Goal: Task Accomplishment & Management: Complete application form

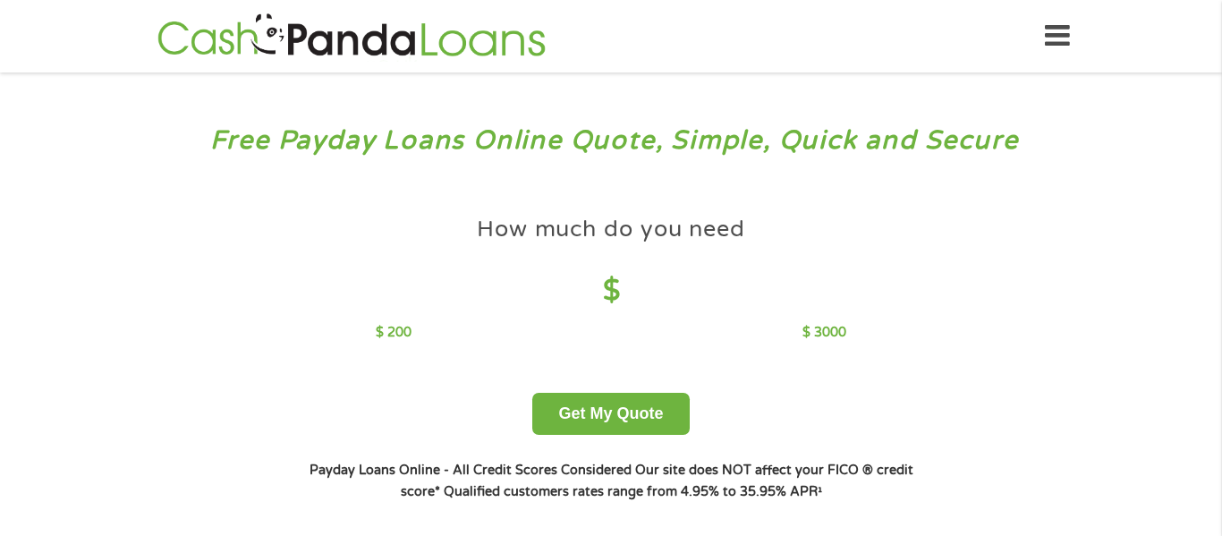
click at [620, 285] on span at bounding box center [620, 291] width 0 height 34
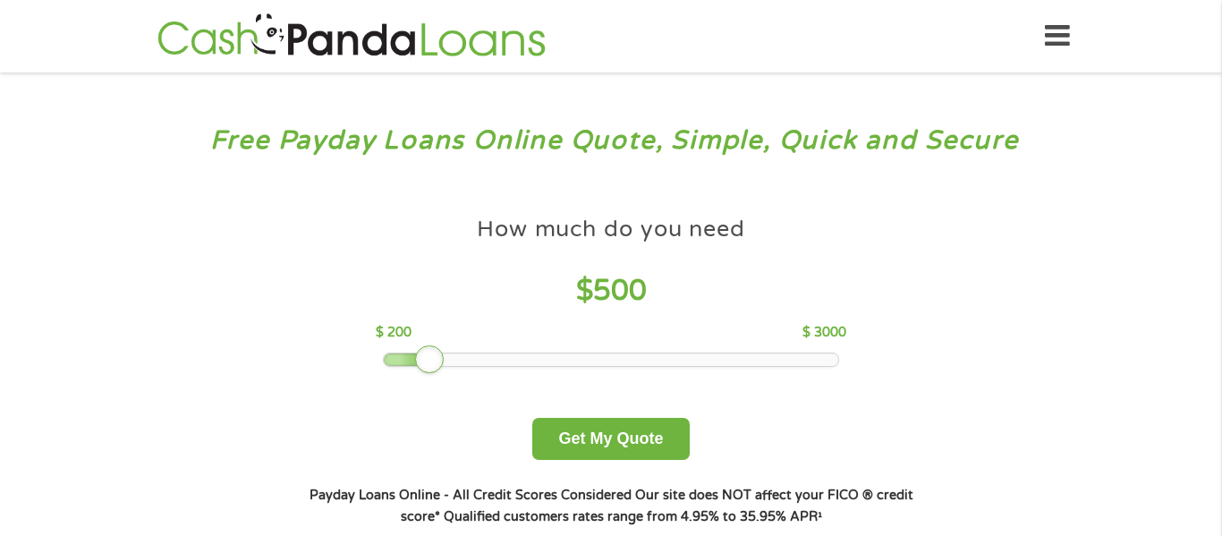
drag, startPoint x: 509, startPoint y: 370, endPoint x: 434, endPoint y: 372, distance: 75.1
click at [434, 372] on div at bounding box center [429, 359] width 29 height 29
click at [618, 428] on button "Get My Quote" at bounding box center [610, 439] width 157 height 42
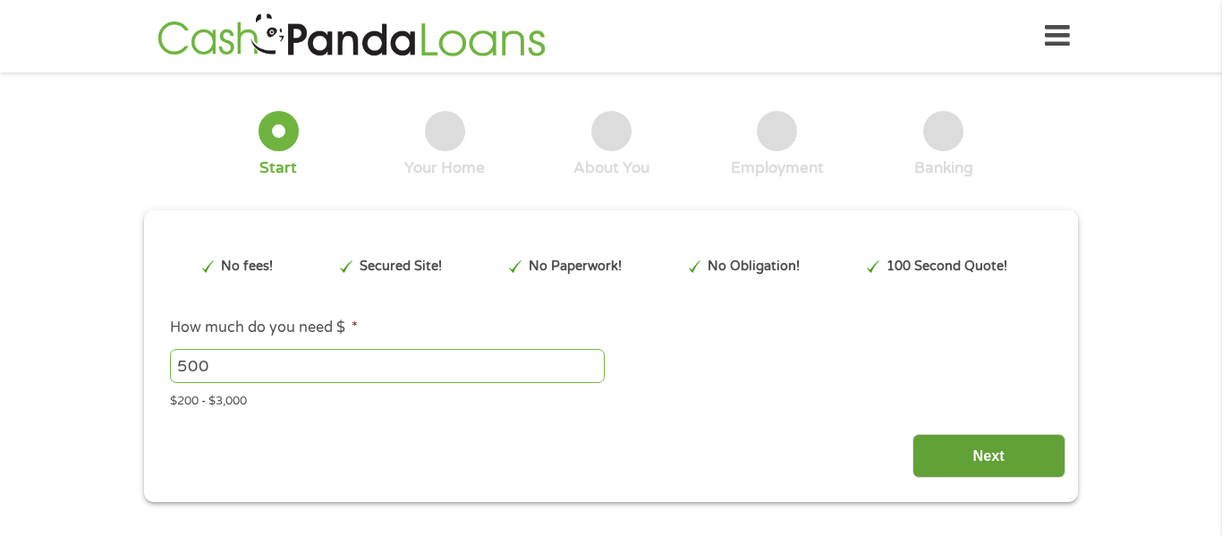
click at [924, 451] on input "Next" at bounding box center [988, 456] width 153 height 44
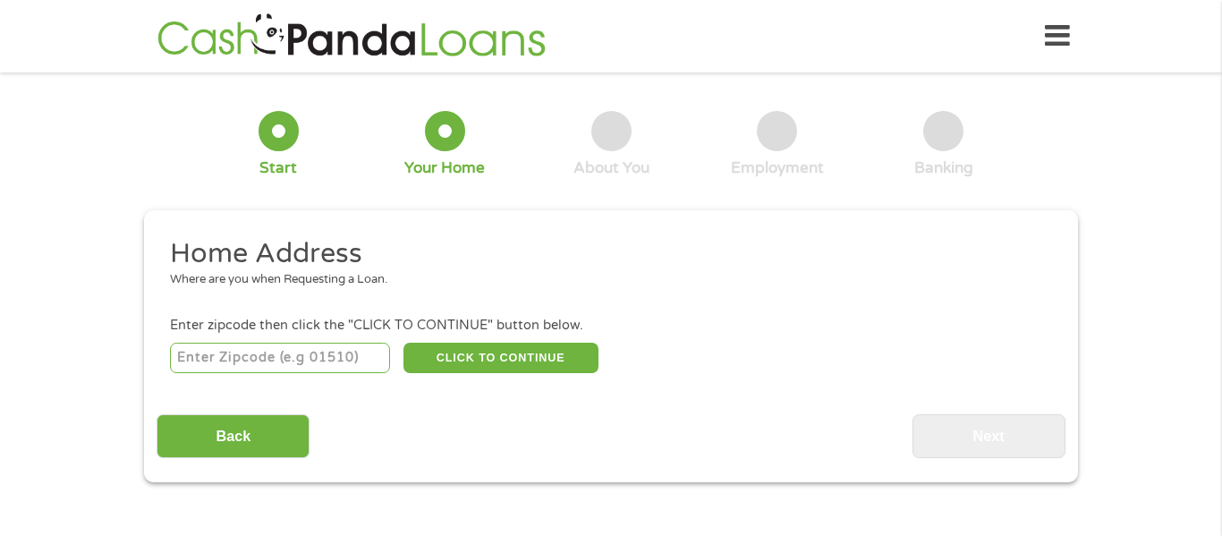
scroll to position [7, 7]
click at [271, 356] on input "number" at bounding box center [280, 358] width 221 height 30
type input "48846"
click at [414, 358] on button "CLICK TO CONTINUE" at bounding box center [500, 358] width 195 height 30
type input "48846"
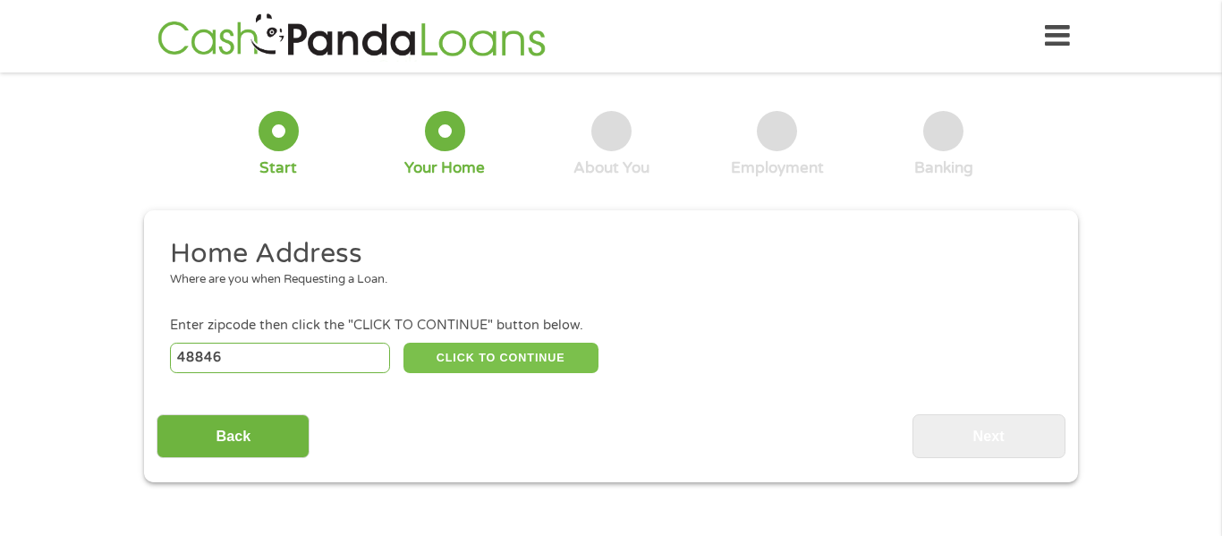
type input "Ionia"
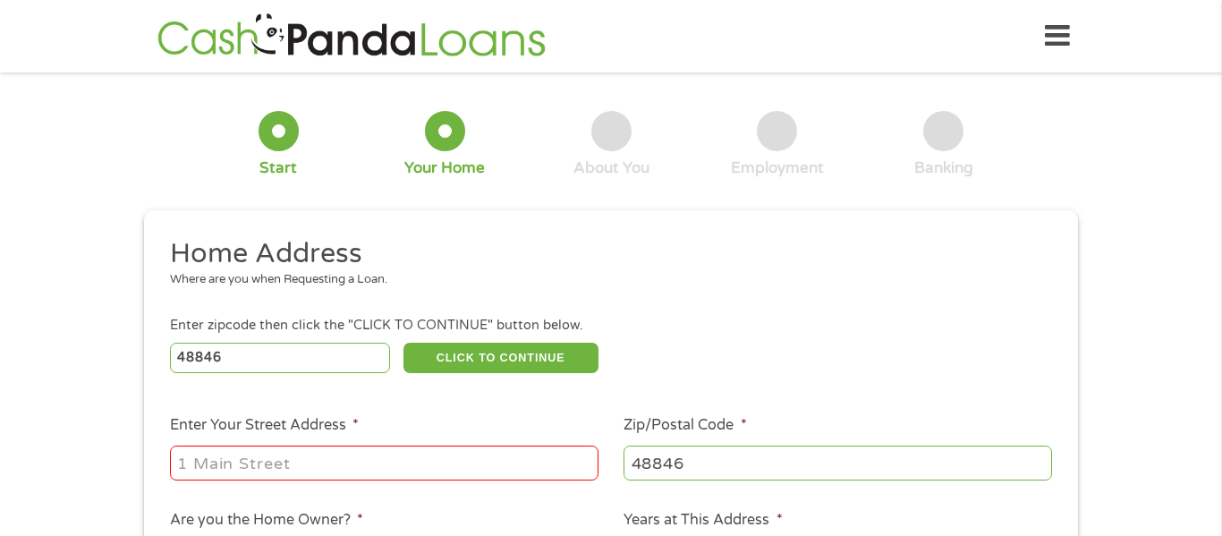
click at [349, 461] on input "Enter Your Street Address *" at bounding box center [384, 462] width 428 height 34
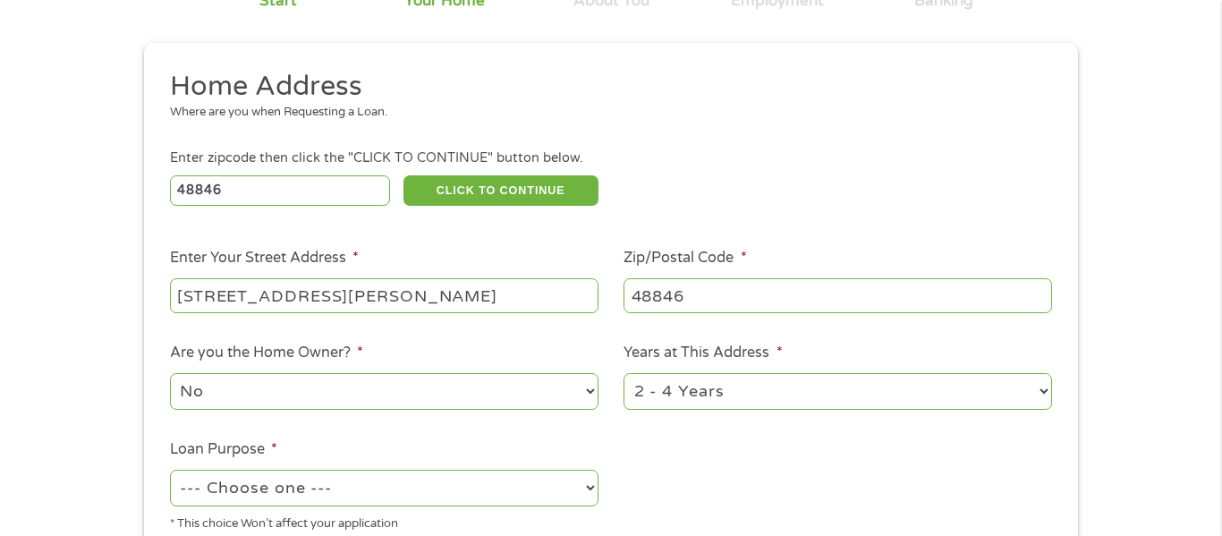
scroll to position [171, 0]
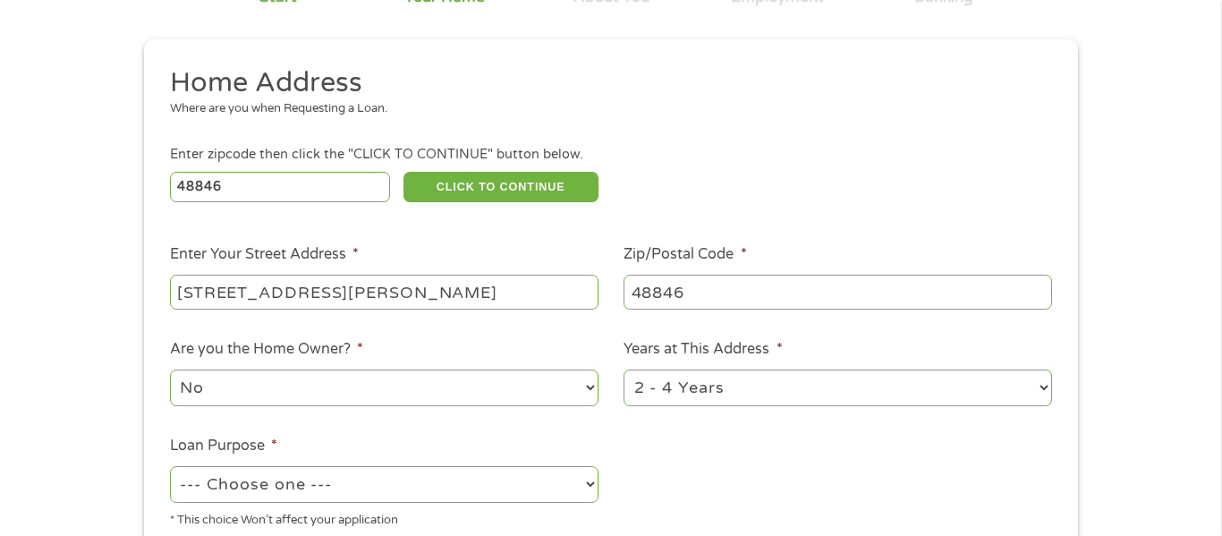
type input "[STREET_ADDRESS][PERSON_NAME]"
click at [872, 376] on select "1 Year or less 1 - 2 Years 2 - 4 Years Over 4 Years" at bounding box center [837, 387] width 428 height 37
select select "12months"
click at [623, 371] on select "1 Year or less 1 - 2 Years 2 - 4 Years Over 4 Years" at bounding box center [837, 387] width 428 height 37
click at [559, 485] on select "--- Choose one --- Pay Bills Debt Consolidation Home Improvement Major Purchase…" at bounding box center [384, 484] width 428 height 37
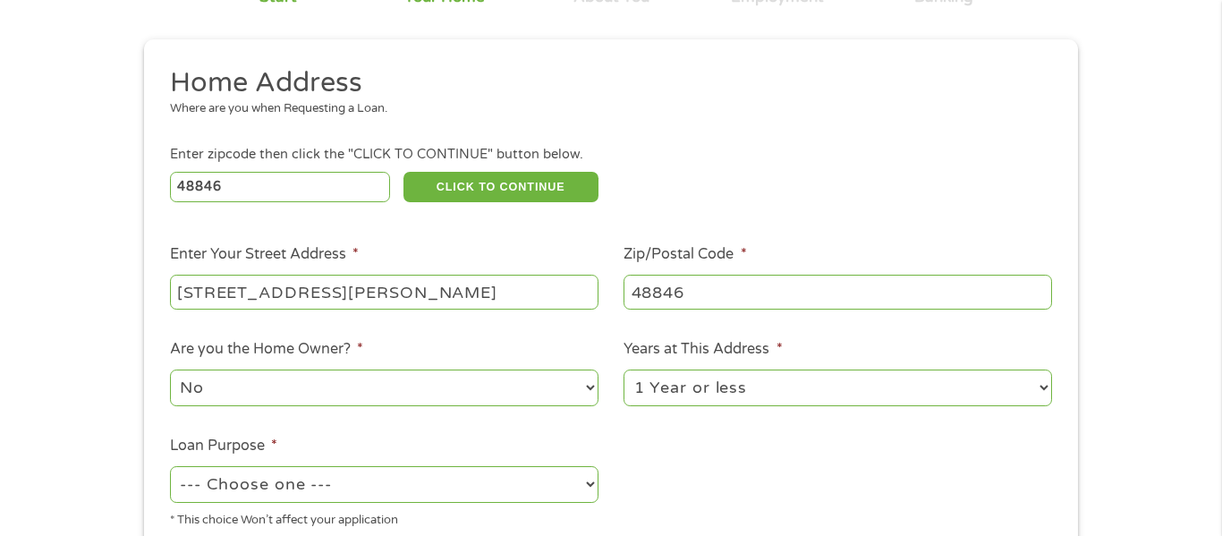
select select "paybills"
click at [170, 468] on select "--- Choose one --- Pay Bills Debt Consolidation Home Improvement Major Purchase…" at bounding box center [384, 484] width 428 height 37
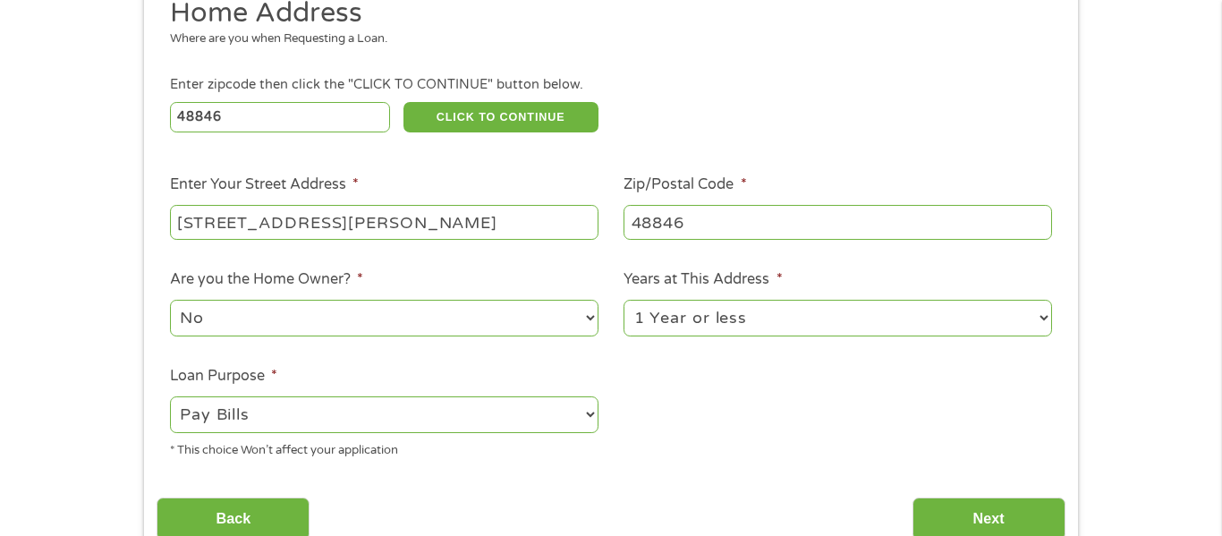
scroll to position [277, 0]
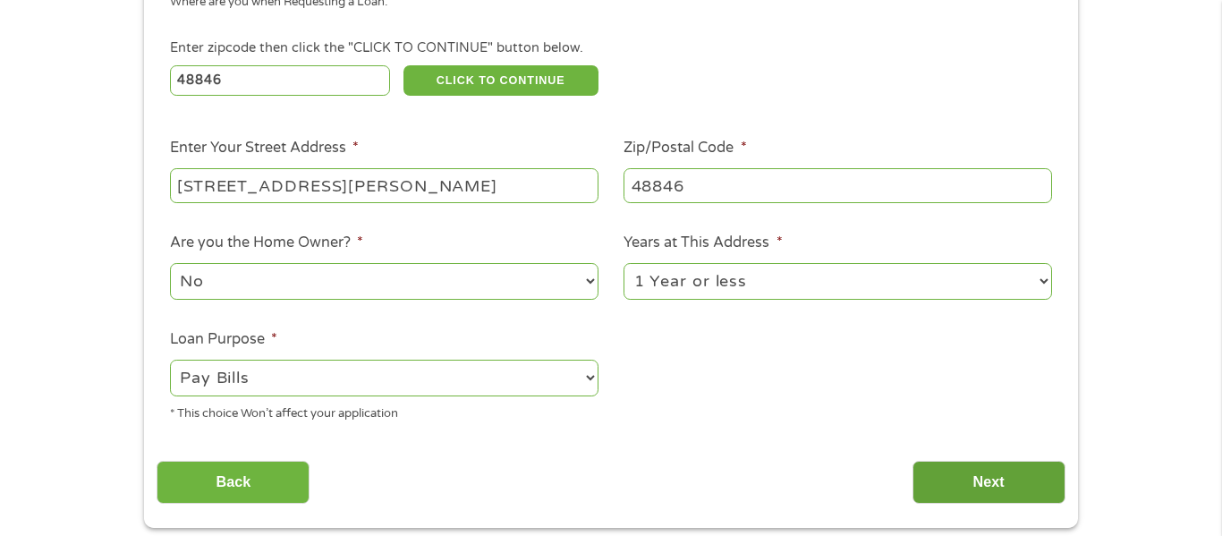
click at [917, 495] on input "Next" at bounding box center [988, 483] width 153 height 44
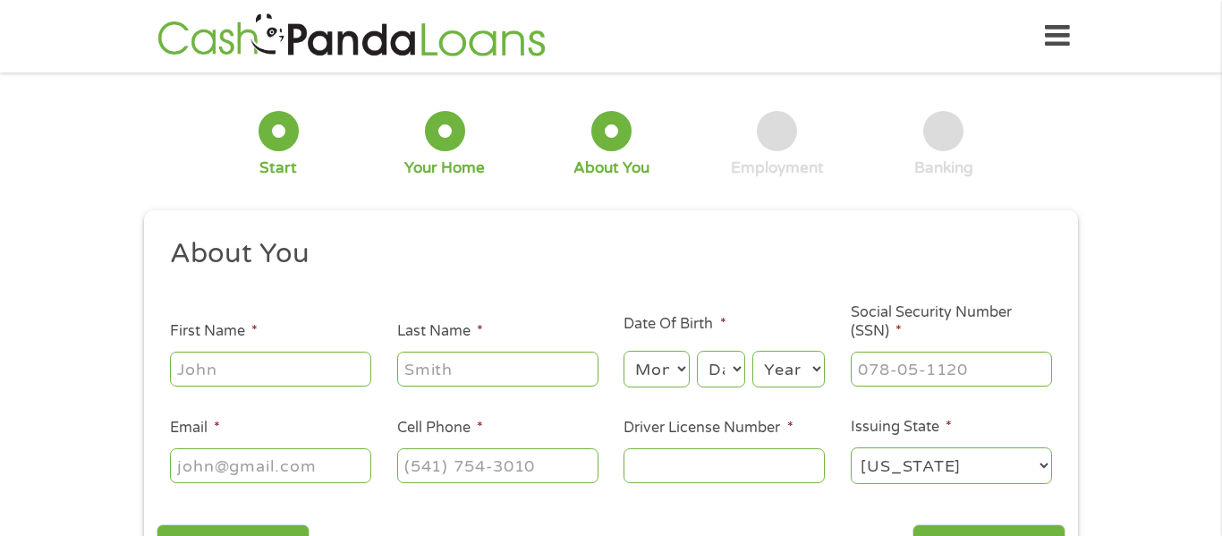
scroll to position [7, 7]
click at [263, 355] on input "First Name *" at bounding box center [270, 368] width 201 height 34
type input "[PERSON_NAME]"
type input "[EMAIL_ADDRESS][DOMAIN_NAME]"
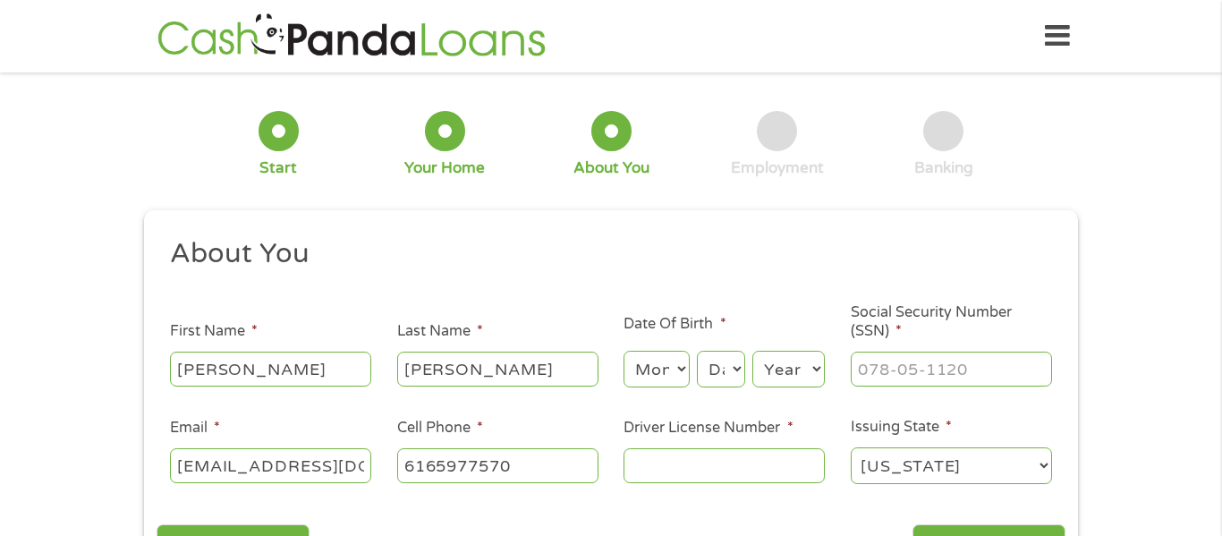
type input "[PHONE_NUMBER]"
click at [663, 377] on select "Month 1 2 3 4 5 6 7 8 9 10 11 12" at bounding box center [655, 369] width 65 height 37
select select "11"
click at [623, 351] on select "Month 1 2 3 4 5 6 7 8 9 10 11 12" at bounding box center [655, 369] width 65 height 37
click at [715, 360] on select "Day 1 2 3 4 5 6 7 8 9 10 11 12 13 14 15 16 17 18 19 20 21 22 23 24 25 26 27 28 …" at bounding box center [721, 369] width 48 height 37
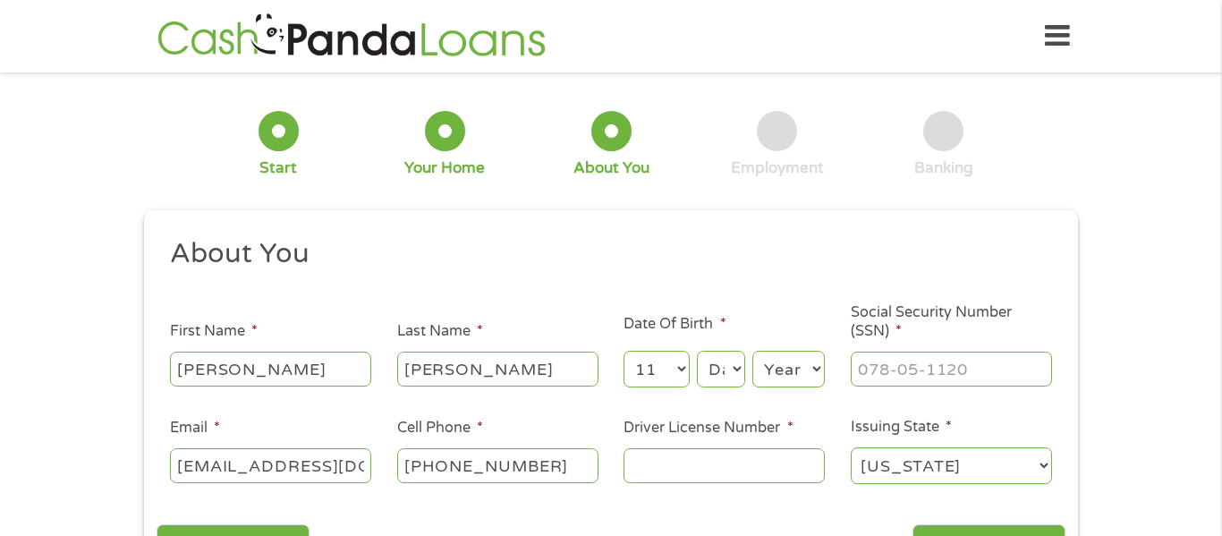
select select "18"
click at [789, 366] on select "Year [DATE] 2006 2005 2004 2003 2002 2001 2000 1999 1998 1997 1996 1995 1994 19…" at bounding box center [788, 369] width 72 height 37
select select "1982"
click at [876, 371] on input "Social Security Number (SSN) *" at bounding box center [951, 368] width 201 height 34
type input "237-55-7596"
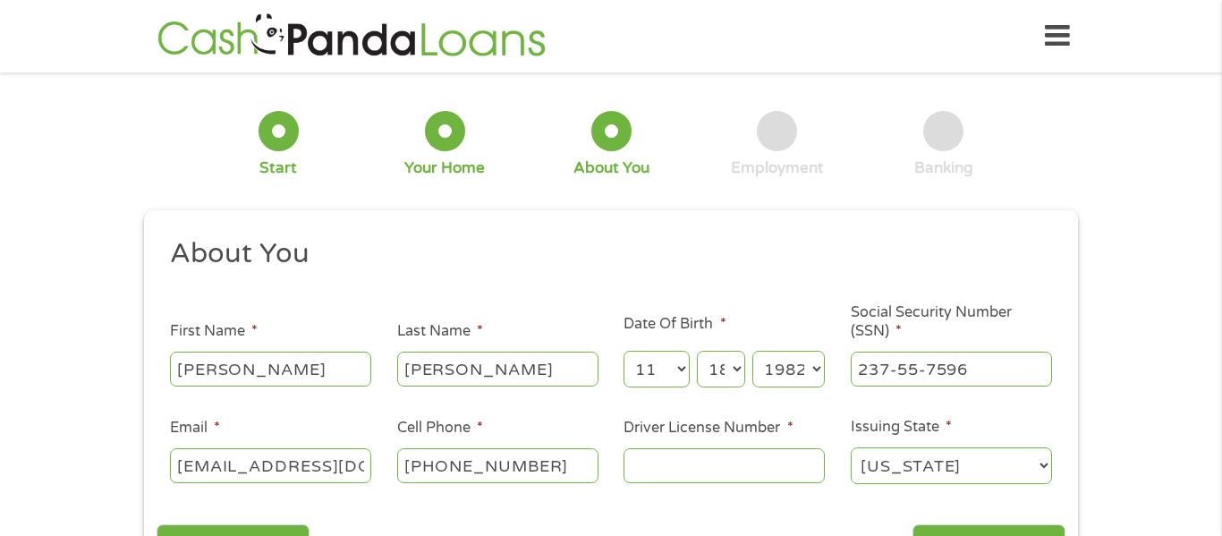
click at [681, 475] on input "Driver License Number *" at bounding box center [723, 465] width 201 height 34
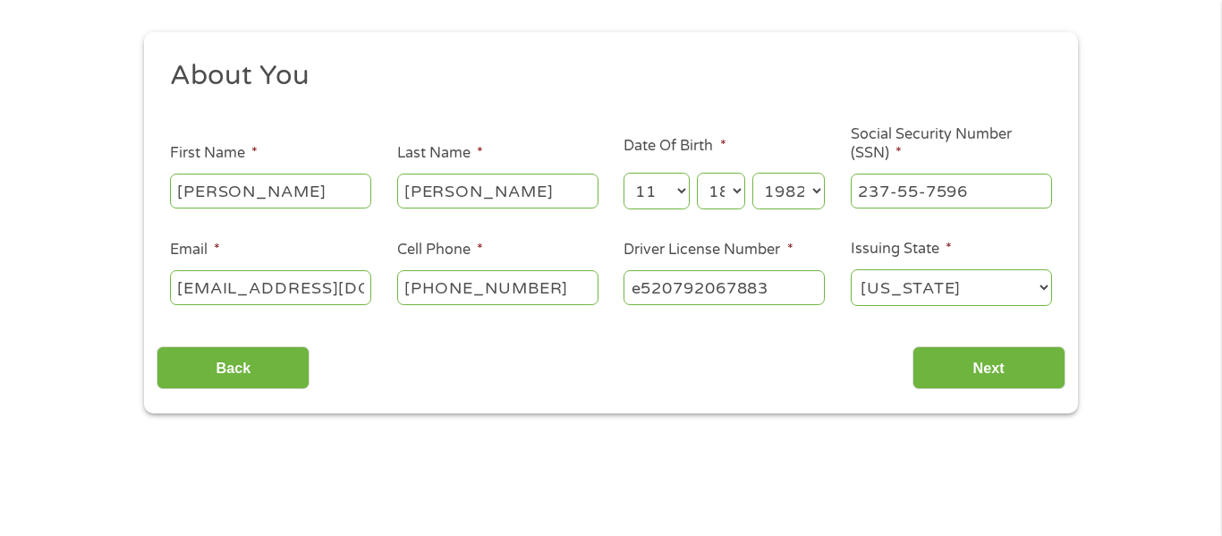
scroll to position [190, 0]
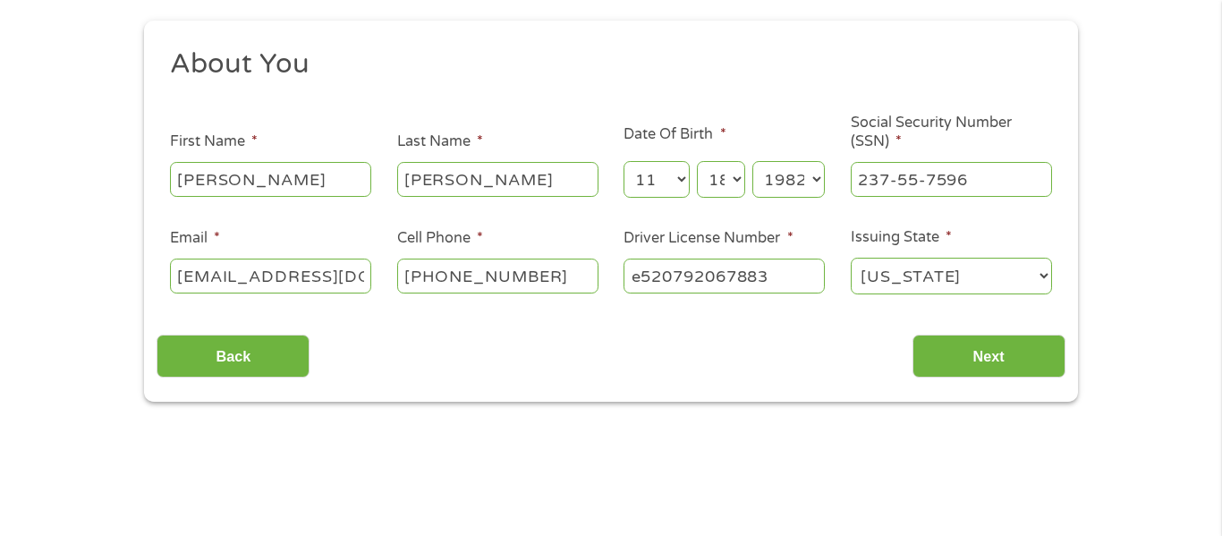
type input "e520792067883"
click at [972, 338] on input "Next" at bounding box center [988, 356] width 153 height 44
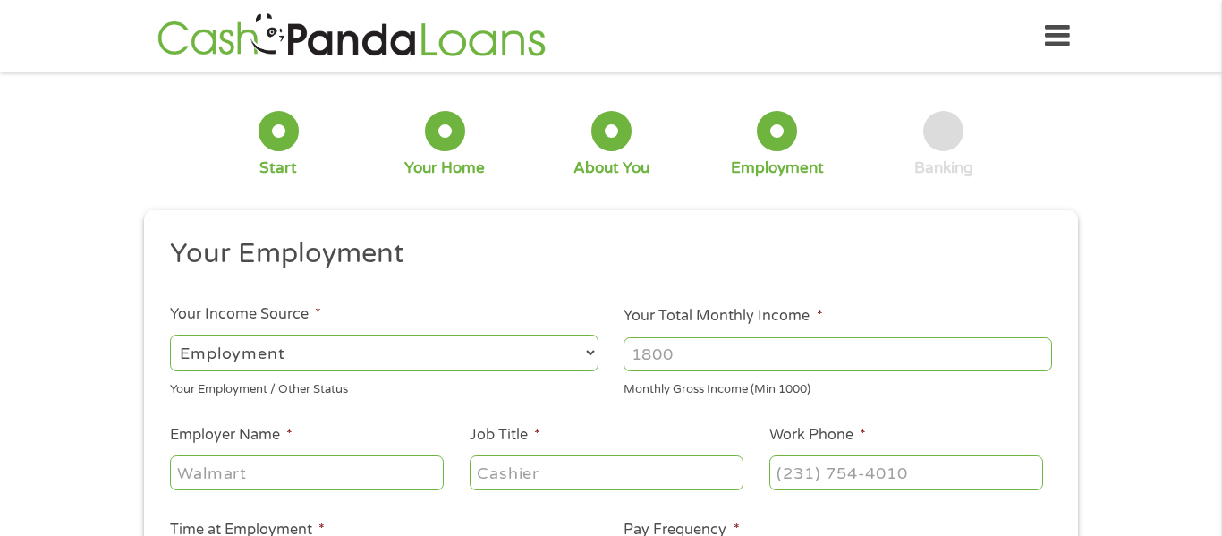
scroll to position [7, 7]
click at [842, 363] on input "Your Total Monthly Income *" at bounding box center [837, 354] width 428 height 34
type input "4500"
click at [287, 478] on input "Employer Name *" at bounding box center [307, 472] width 274 height 34
type input "magna mirrors"
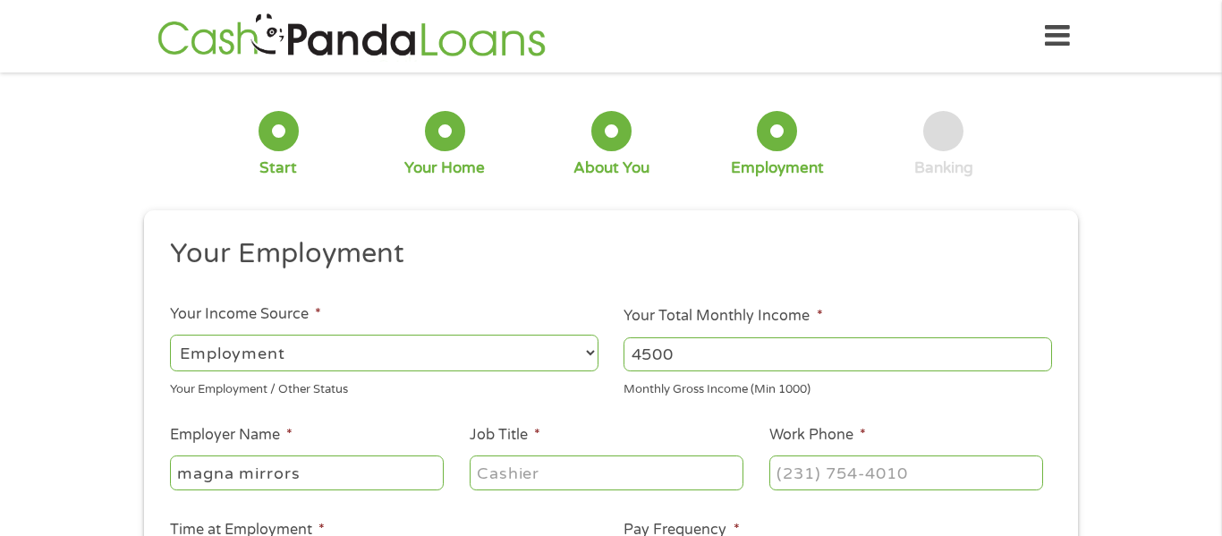
click at [538, 455] on input "Job Title *" at bounding box center [607, 472] width 274 height 34
type input "assembly"
click at [781, 477] on input "(___) ___-____" at bounding box center [906, 472] width 274 height 34
type input "[PHONE_NUMBER]"
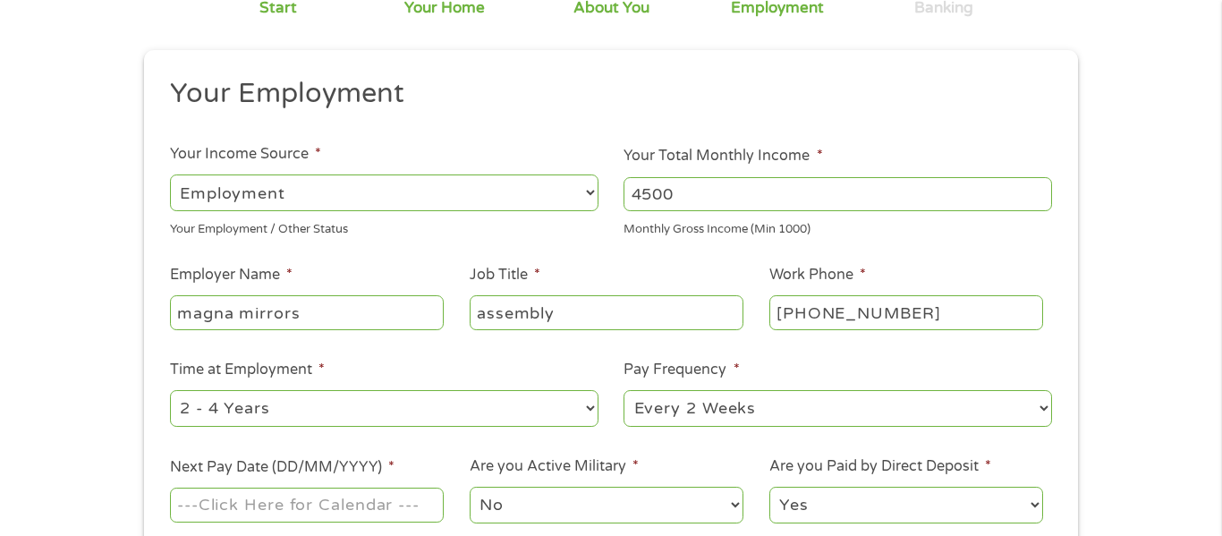
scroll to position [163, 0]
click at [346, 409] on select "--- Choose one --- 1 Year or less 1 - 2 Years 2 - 4 Years Over 4 Years" at bounding box center [384, 405] width 428 height 37
select select "12months"
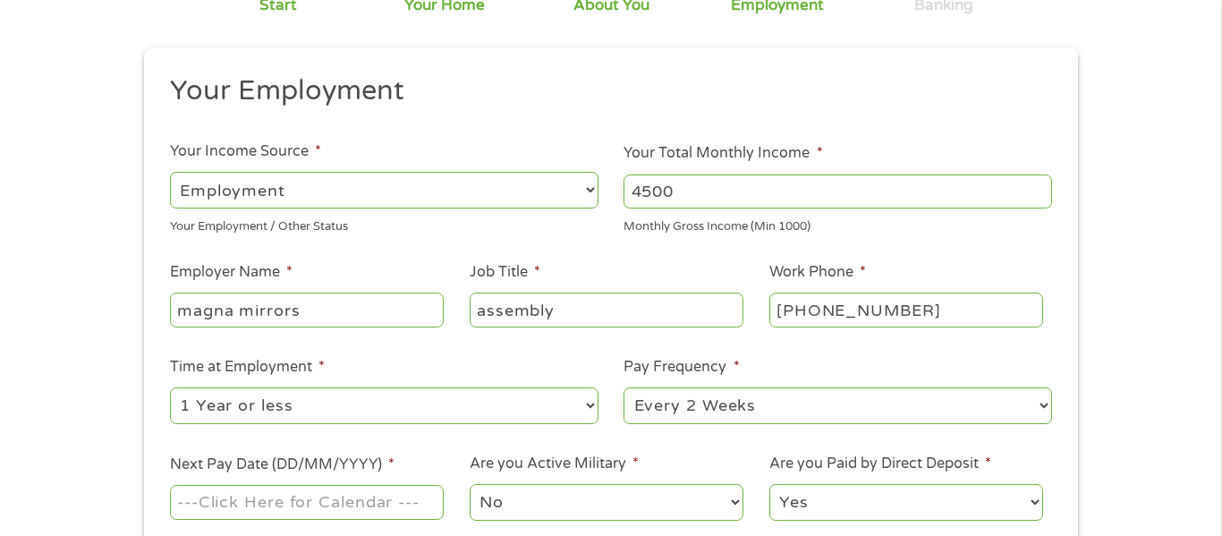
click at [170, 387] on select "--- Choose one --- 1 Year or less 1 - 2 Years 2 - 4 Years Over 4 Years" at bounding box center [384, 405] width 428 height 37
click at [716, 413] on select "--- Choose one --- Every 2 Weeks Every Week Monthly Semi-Monthly" at bounding box center [837, 405] width 428 height 37
select select "weekly"
click at [623, 387] on select "--- Choose one --- Every 2 Weeks Every Week Monthly Semi-Monthly" at bounding box center [837, 405] width 428 height 37
click at [343, 505] on input "Next Pay Date (DD/MM/YYYY) *" at bounding box center [307, 502] width 274 height 34
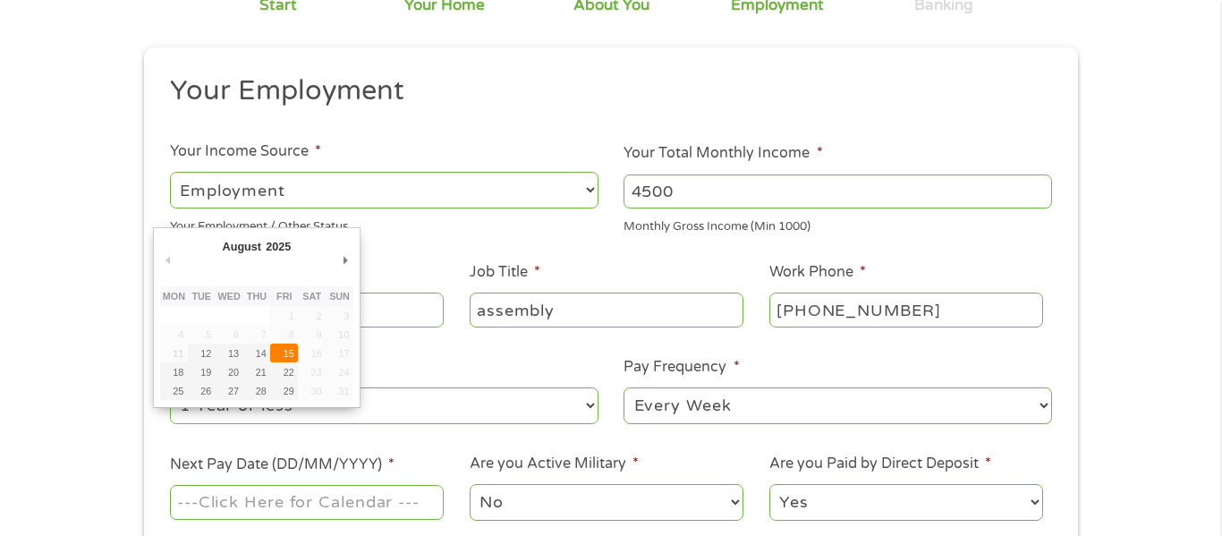
type input "[DATE]"
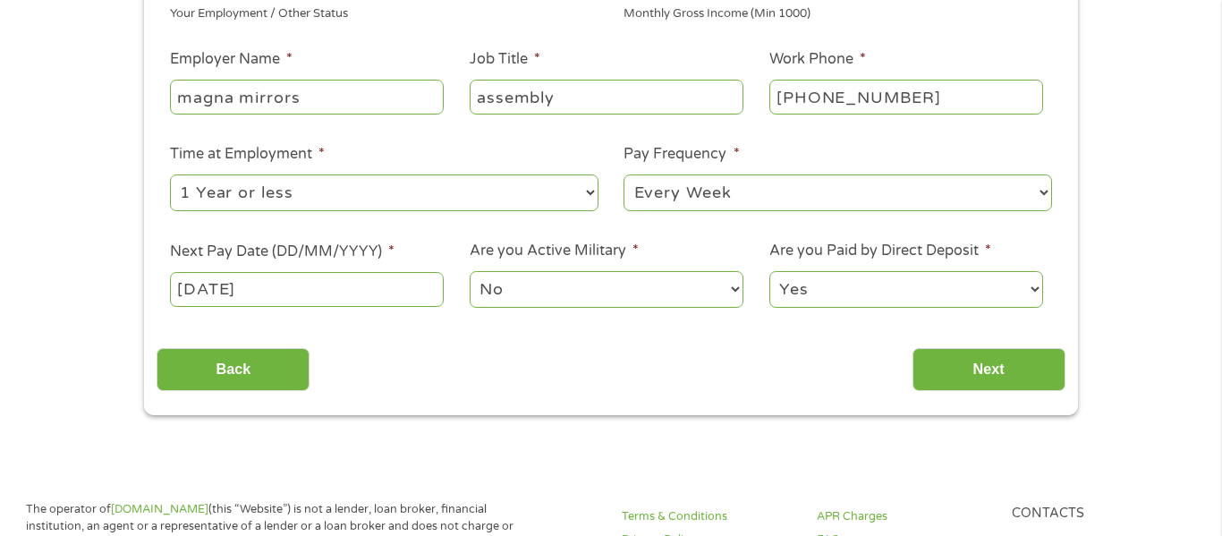
scroll to position [378, 0]
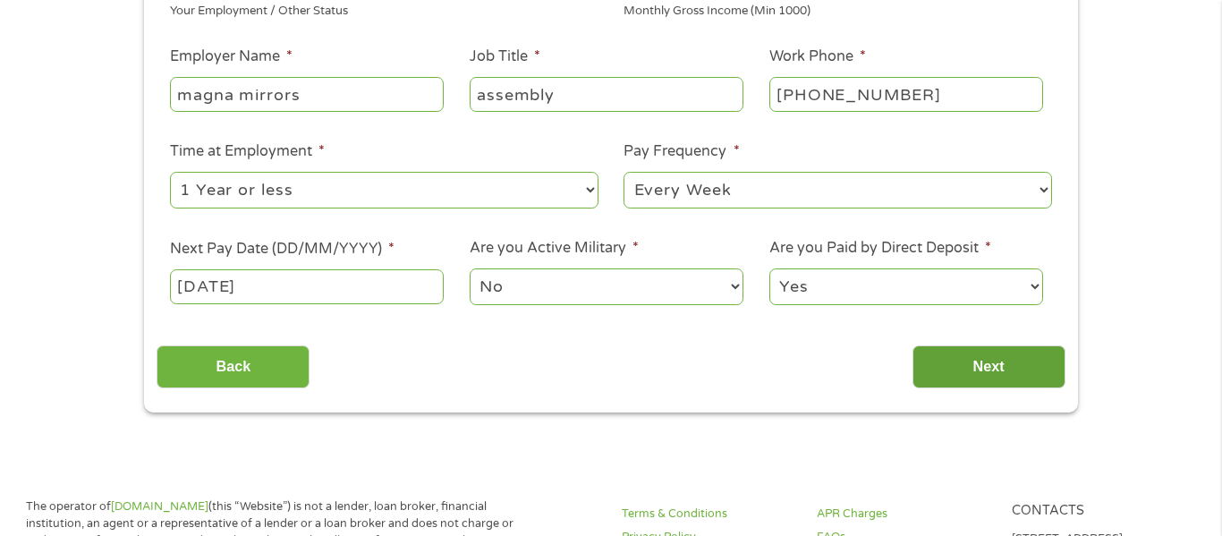
click at [961, 380] on input "Next" at bounding box center [988, 367] width 153 height 44
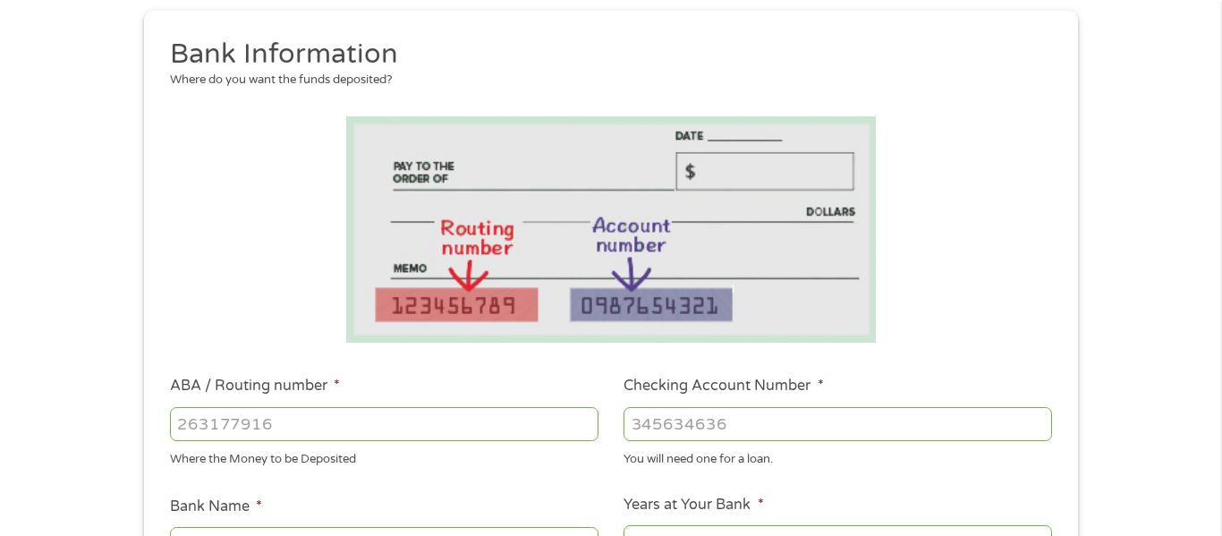
scroll to position [207, 0]
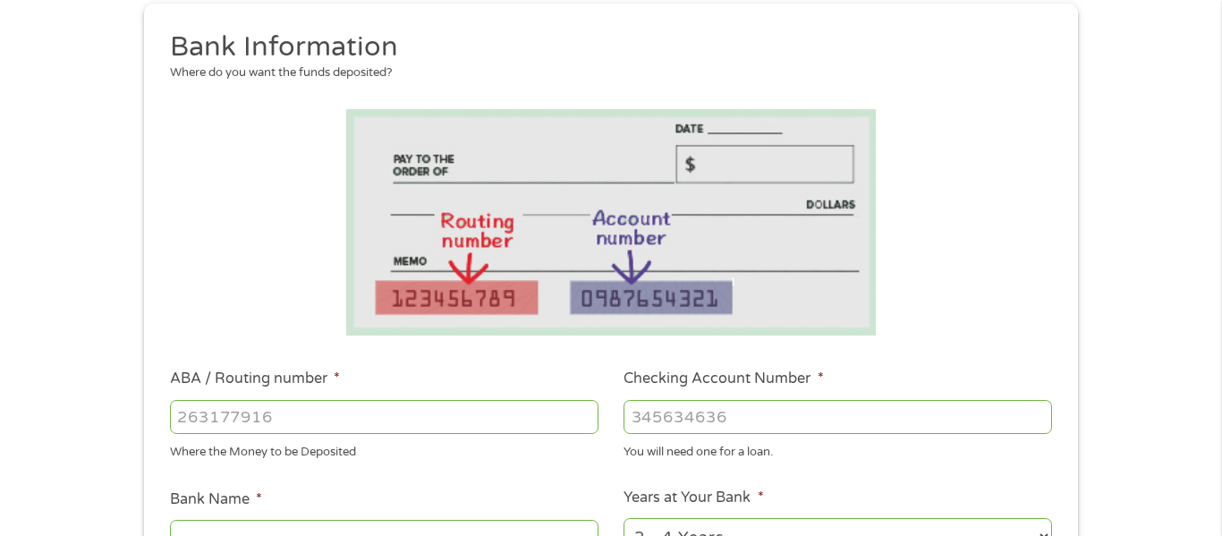
click at [217, 407] on input "ABA / Routing number *" at bounding box center [384, 417] width 428 height 34
type input "272481952"
type input "ASTERA CREDIT UNION"
type input "272481952"
click at [658, 408] on input "Checking Account Number *" at bounding box center [837, 417] width 428 height 34
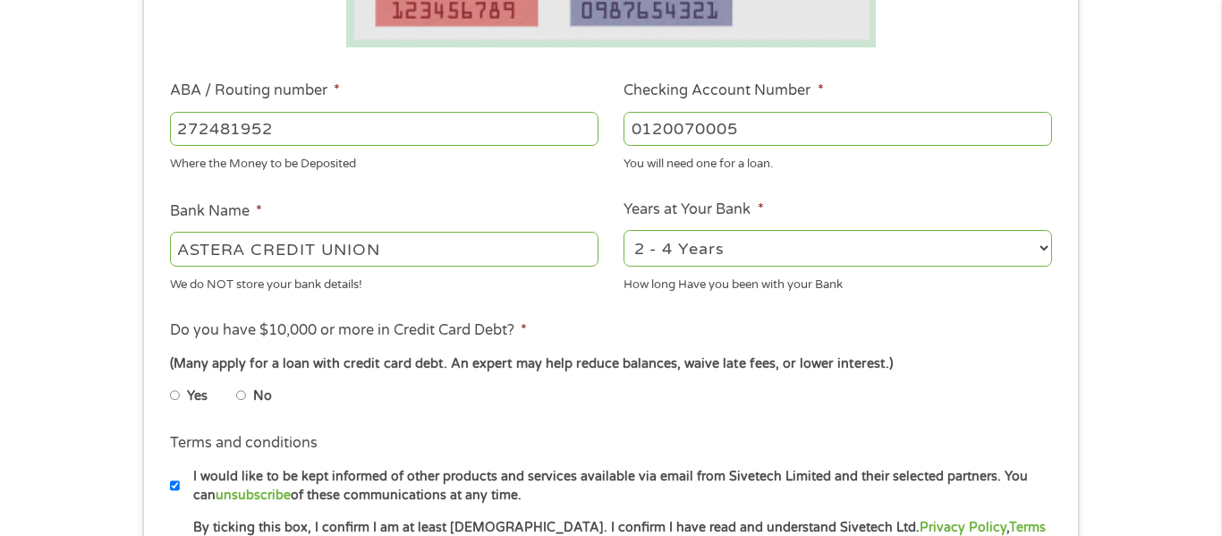
scroll to position [496, 0]
type input "0120070005"
click at [251, 391] on li "No" at bounding box center [268, 394] width 64 height 35
click at [244, 397] on input "No" at bounding box center [241, 393] width 11 height 29
radio input "true"
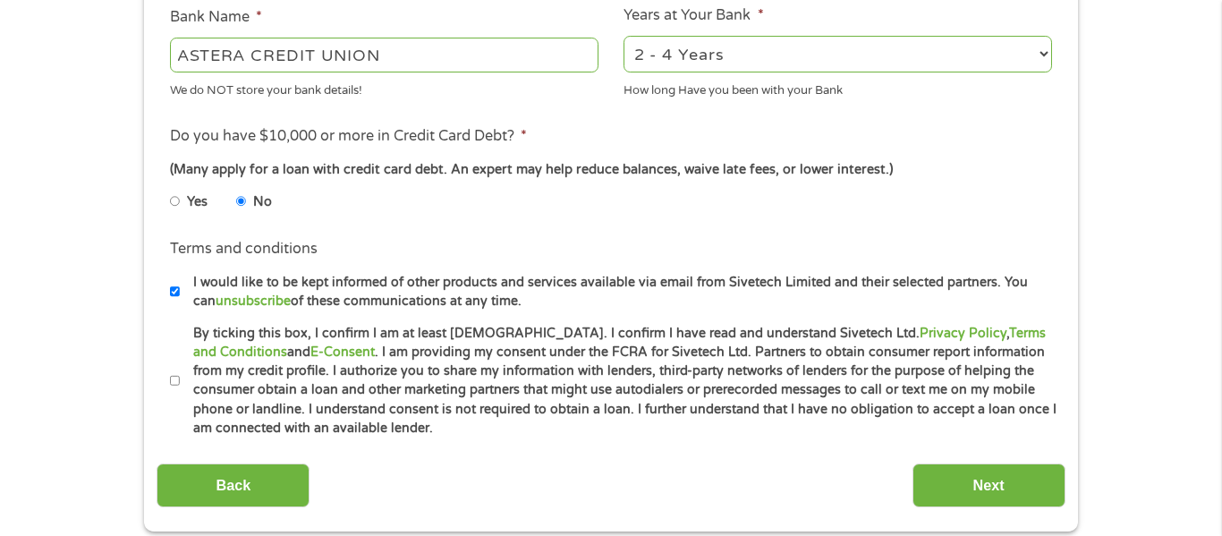
scroll to position [698, 0]
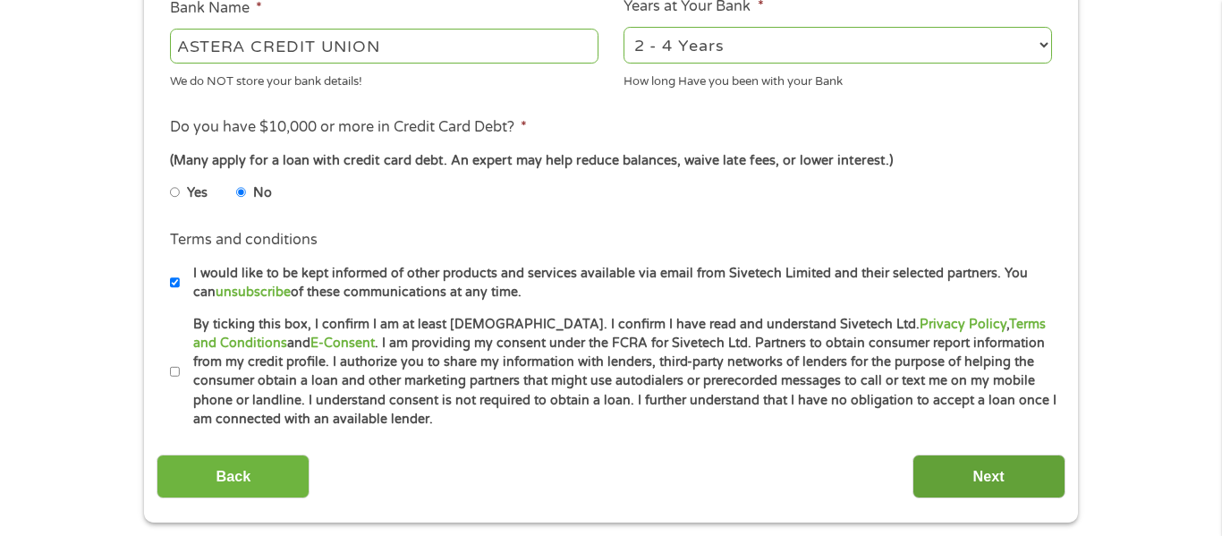
click at [937, 470] on input "Next" at bounding box center [988, 476] width 153 height 44
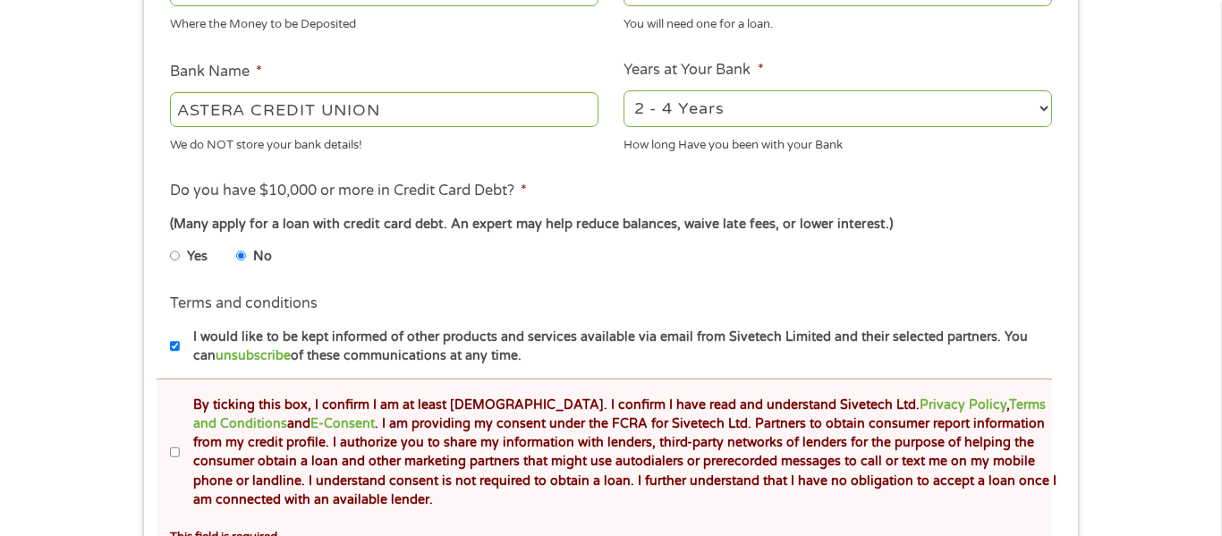
scroll to position [702, 0]
click at [172, 453] on input "By ticking this box, I confirm I am at least [DEMOGRAPHIC_DATA]. I confirm I ha…" at bounding box center [175, 451] width 11 height 29
checkbox input "true"
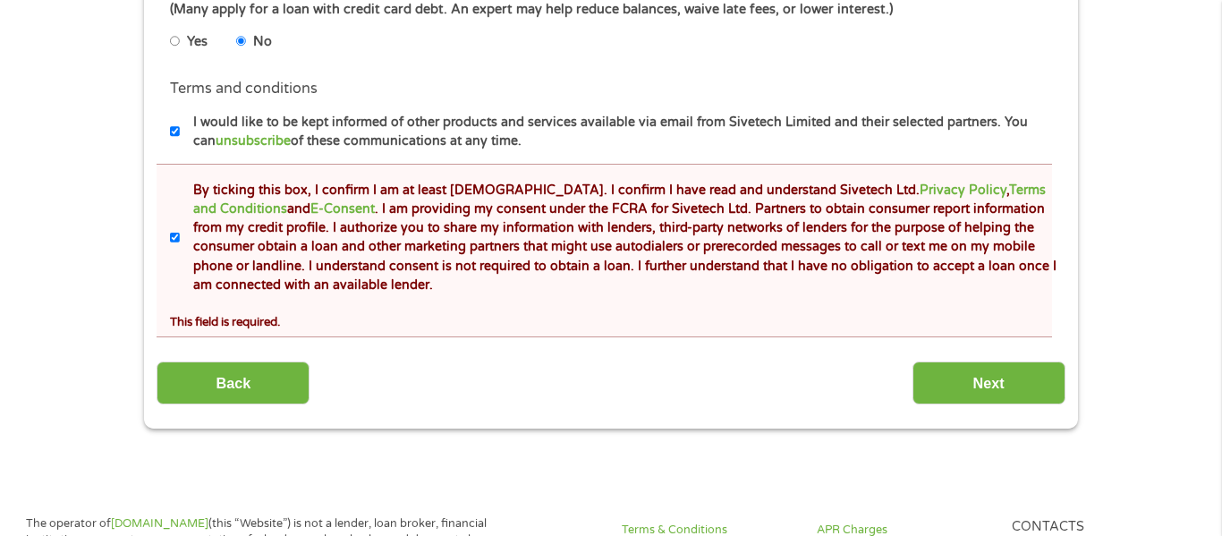
scroll to position [917, 0]
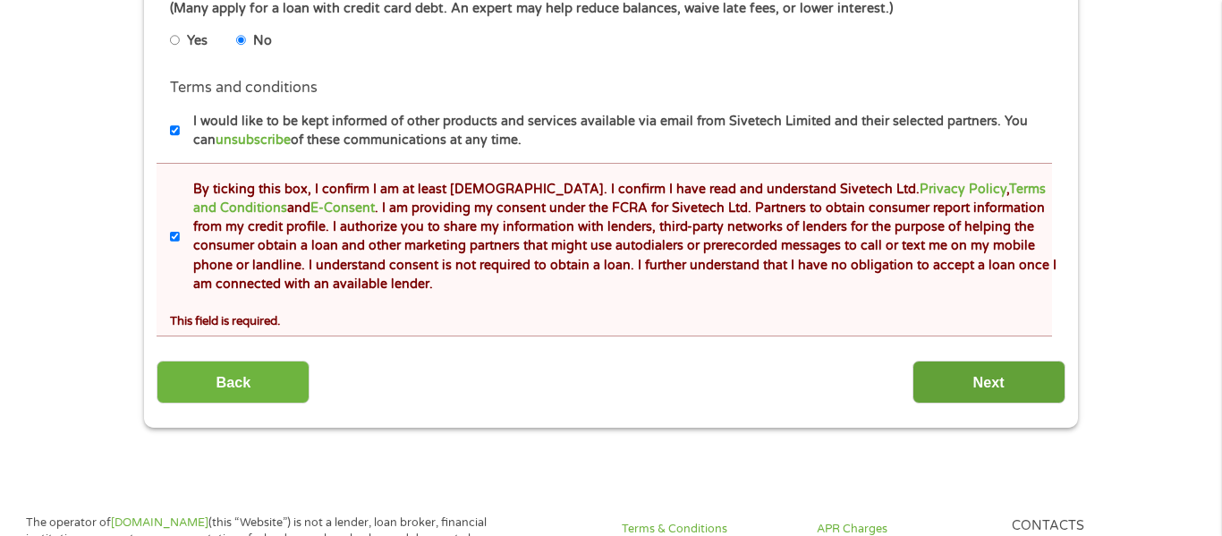
click at [958, 376] on input "Next" at bounding box center [988, 382] width 153 height 44
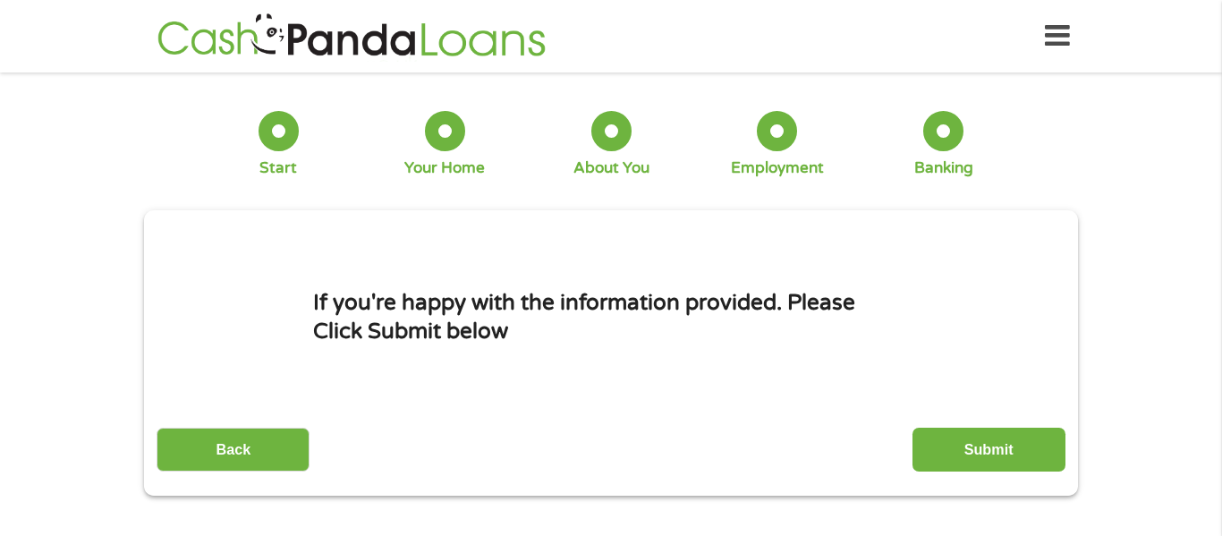
scroll to position [7, 7]
click at [981, 442] on input "Submit" at bounding box center [988, 449] width 153 height 44
